Goal: Communication & Community: Answer question/provide support

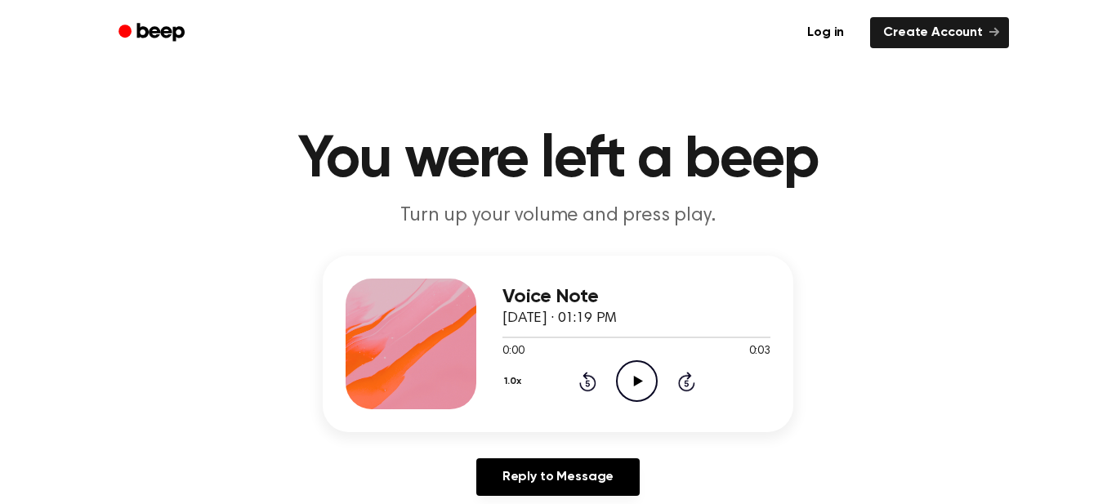
click at [628, 385] on icon "Play Audio" at bounding box center [637, 381] width 42 height 42
click at [634, 373] on icon "Play Audio" at bounding box center [637, 381] width 42 height 42
click at [633, 378] on icon "Play Audio" at bounding box center [637, 381] width 42 height 42
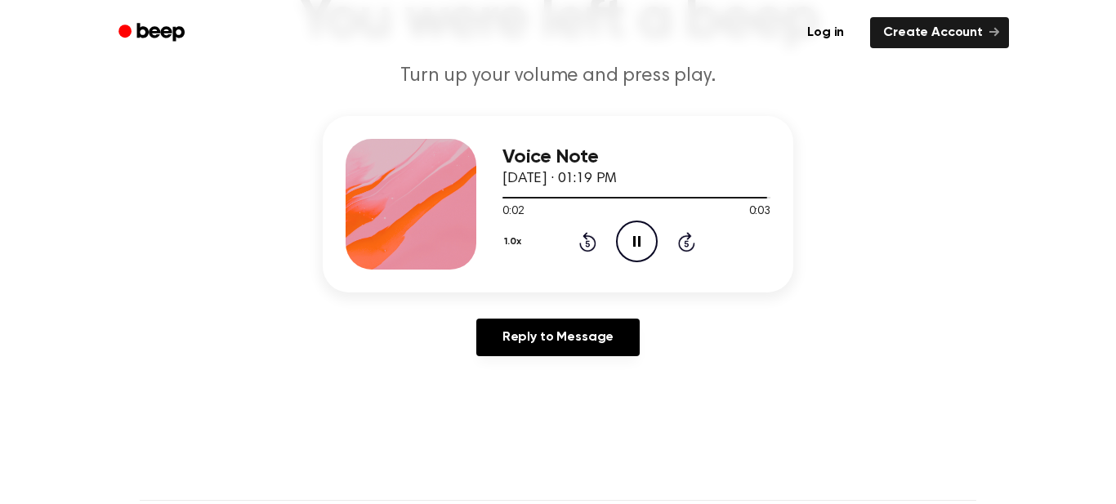
scroll to position [145, 0]
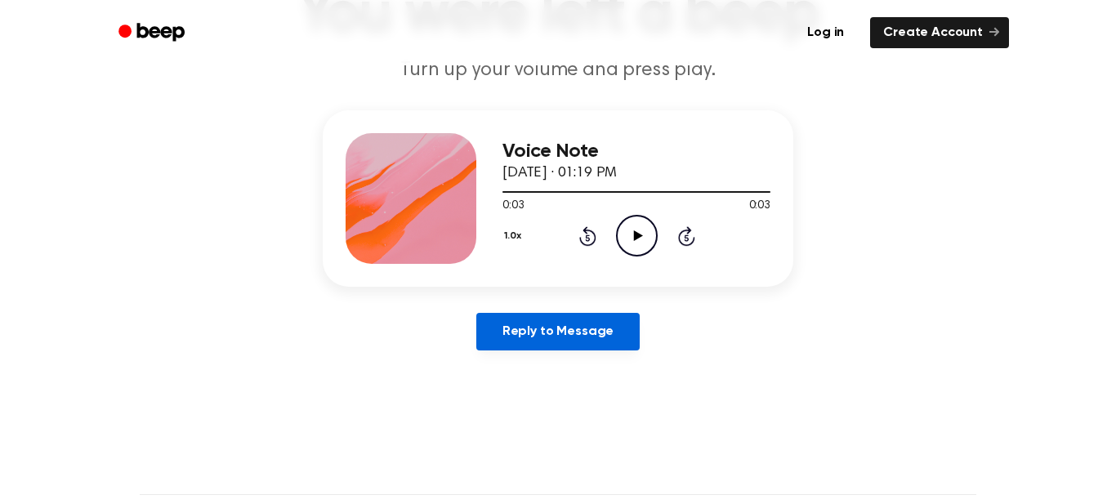
click at [615, 330] on link "Reply to Message" at bounding box center [557, 332] width 163 height 38
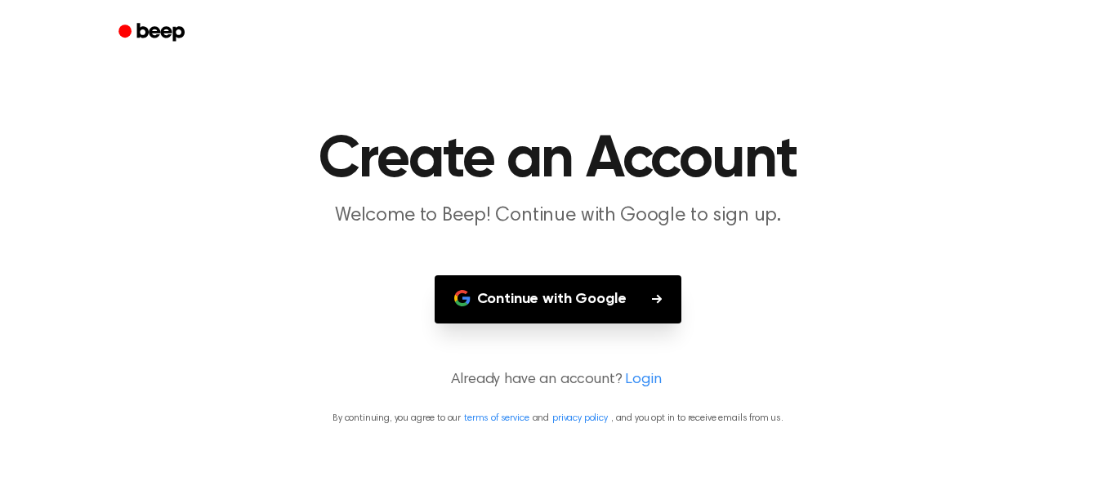
click at [666, 306] on button "Continue with Google" at bounding box center [559, 299] width 248 height 48
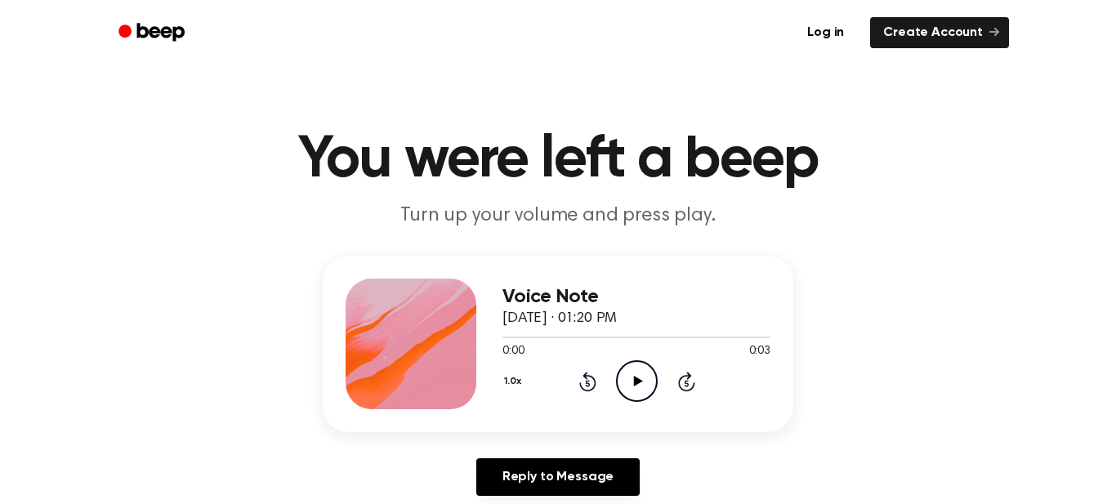
click at [625, 386] on icon "Play Audio" at bounding box center [637, 381] width 42 height 42
click at [625, 386] on icon "Pause Audio" at bounding box center [637, 381] width 42 height 42
click at [625, 386] on icon "Play Audio" at bounding box center [637, 381] width 42 height 42
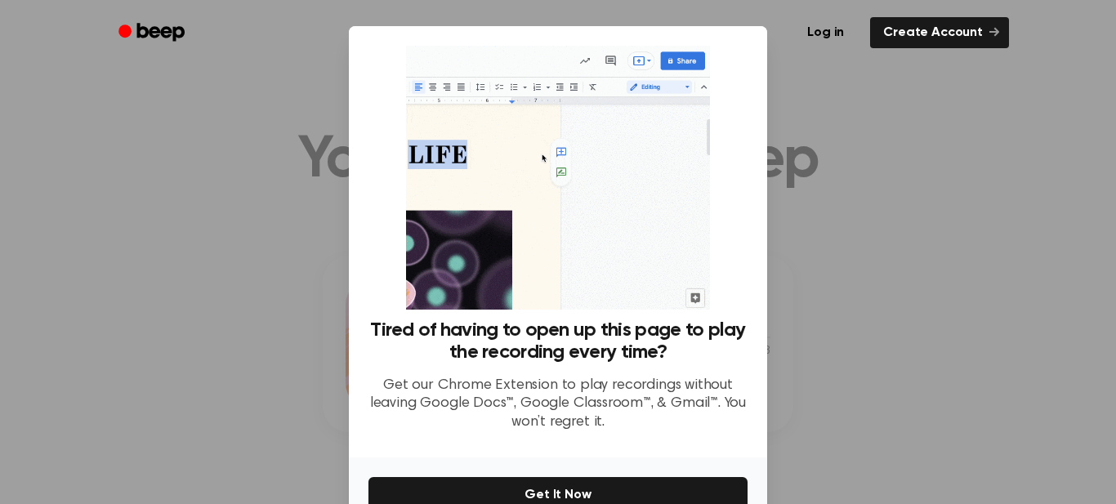
click at [1028, 243] on div at bounding box center [558, 252] width 1116 height 504
click at [942, 285] on div at bounding box center [558, 252] width 1116 height 504
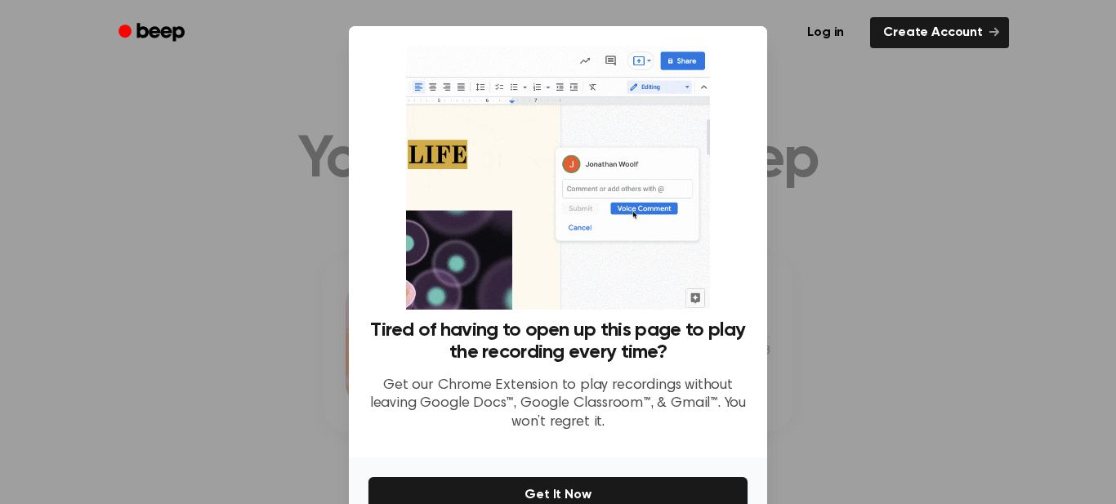
click at [942, 285] on div at bounding box center [558, 252] width 1116 height 504
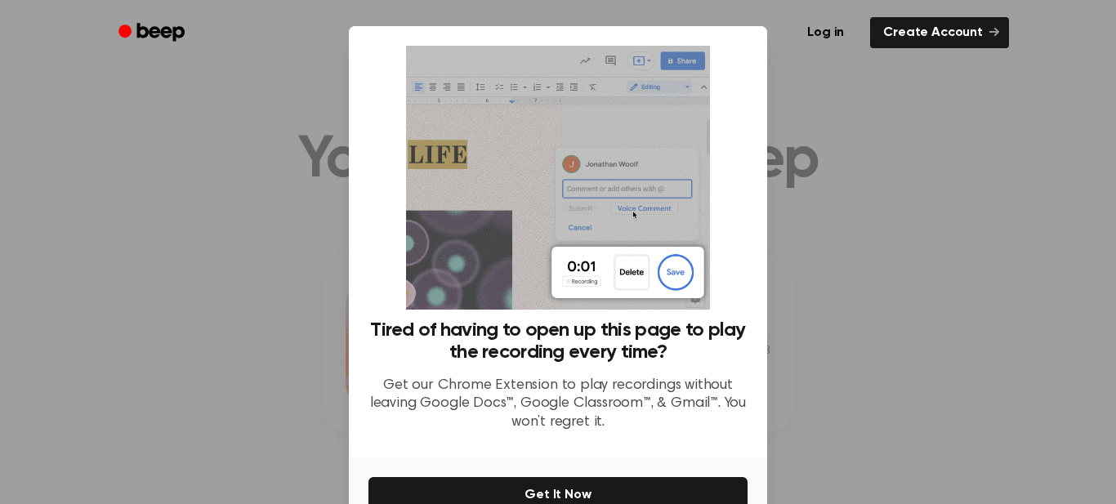
scroll to position [91, 0]
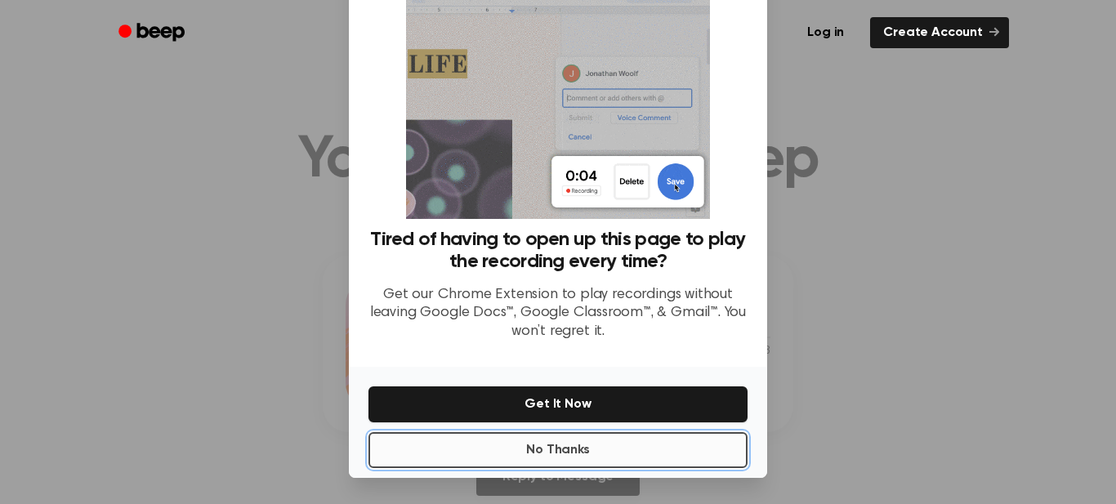
click at [543, 446] on button "No Thanks" at bounding box center [557, 450] width 379 height 36
